Goal: Information Seeking & Learning: Learn about a topic

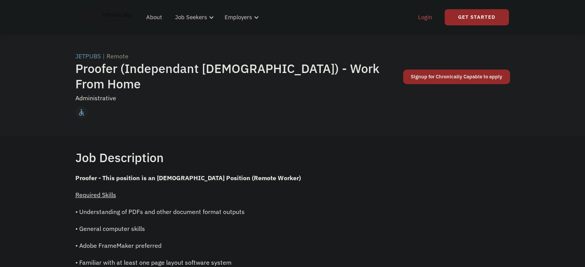
click at [429, 19] on link "Login" at bounding box center [424, 17] width 23 height 25
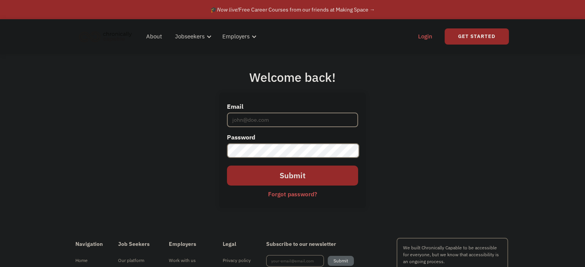
click at [278, 113] on input "Email" at bounding box center [292, 120] width 131 height 15
type input "kvictoria3733@gmail.com"
click at [286, 166] on input "Submit" at bounding box center [292, 176] width 131 height 20
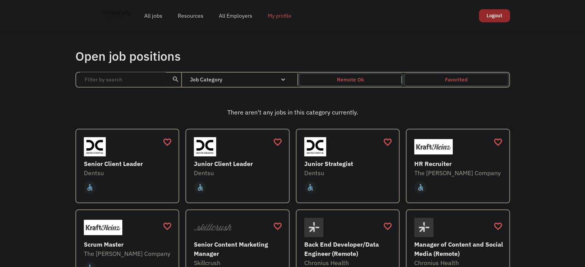
click at [287, 17] on link "My profile" at bounding box center [279, 15] width 39 height 25
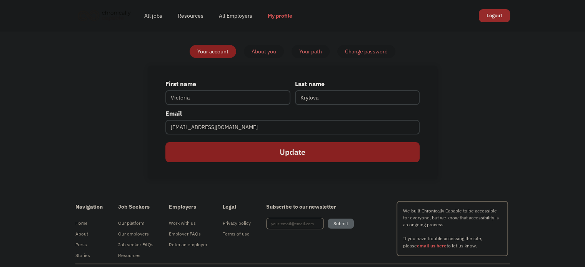
click at [315, 56] on div "Your path" at bounding box center [310, 51] width 23 height 9
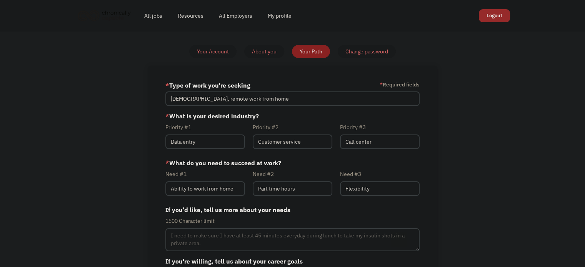
click at [207, 56] on div "Your Account" at bounding box center [213, 51] width 32 height 9
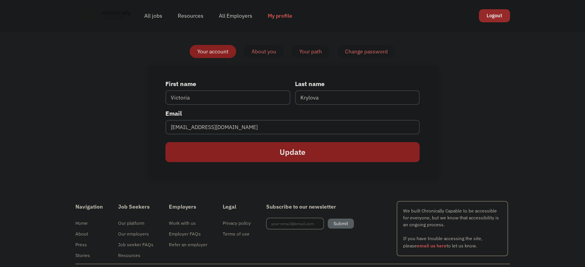
click at [253, 55] on div "About you" at bounding box center [263, 51] width 25 height 9
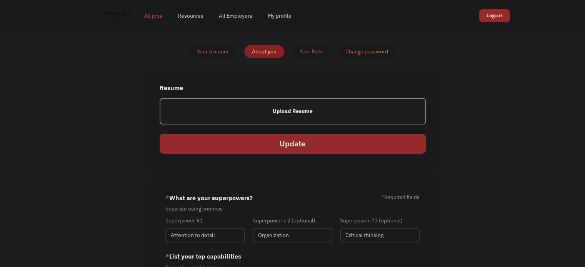
click at [153, 17] on link "All jobs" at bounding box center [152, 15] width 33 height 25
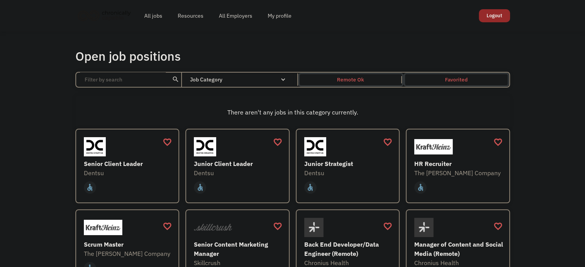
click at [126, 85] on input "Email Form" at bounding box center [123, 79] width 86 height 15
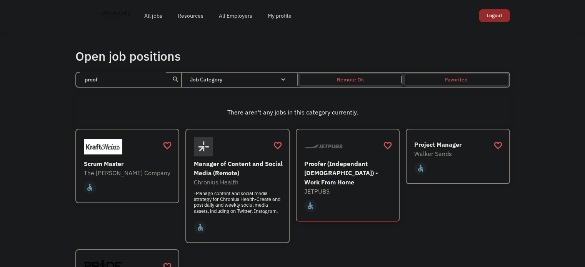
type input "proof"
click at [341, 173] on div "Proofer (Independant [DEMOGRAPHIC_DATA]) - Work From Home" at bounding box center [348, 173] width 89 height 28
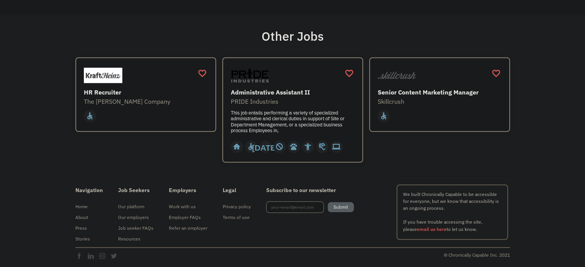
scroll to position [730, 0]
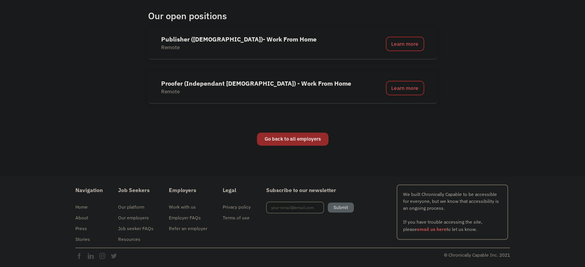
scroll to position [565, 0]
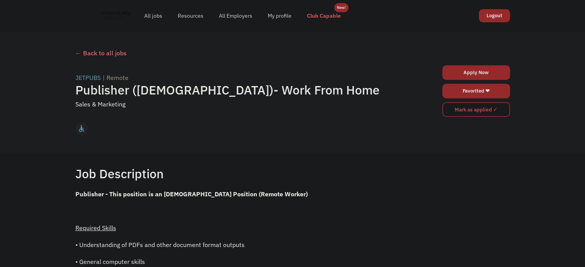
click at [344, 18] on link "Club Capable" at bounding box center [323, 15] width 49 height 25
